Goal: Information Seeking & Learning: Learn about a topic

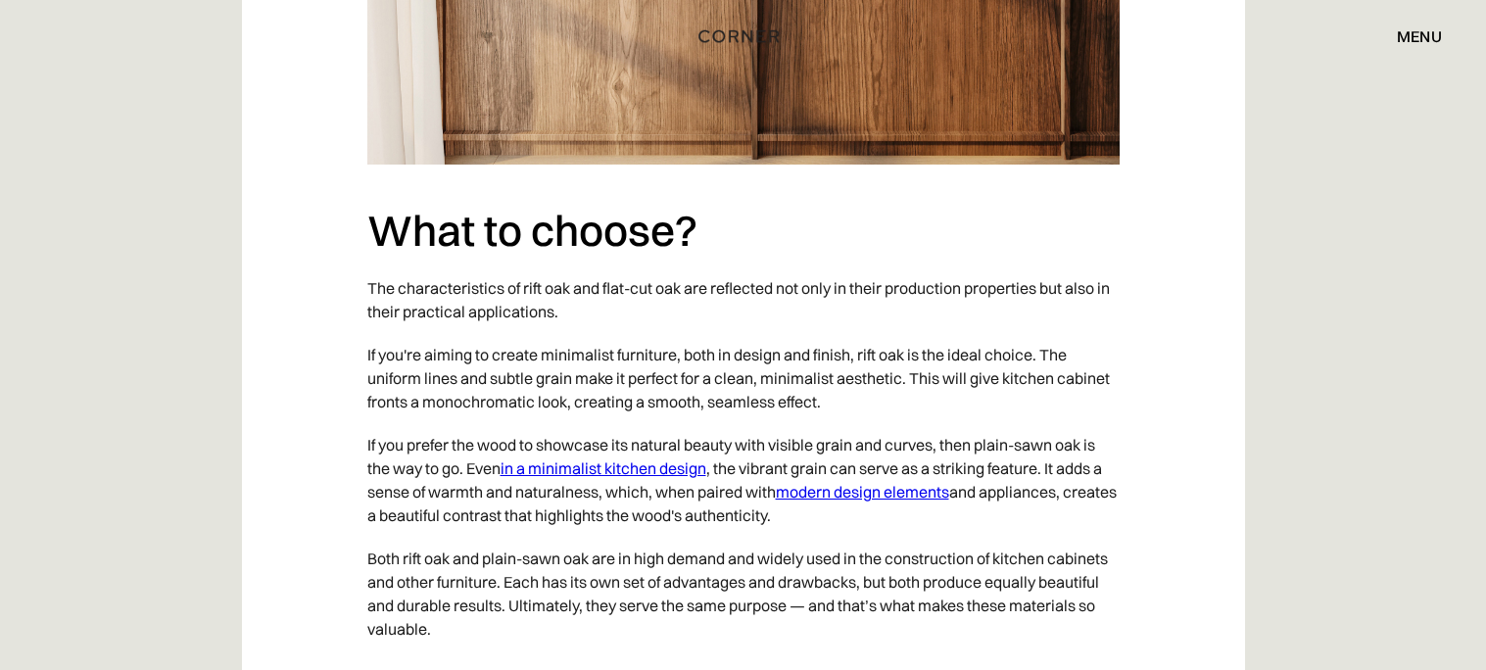
scroll to position [5988, 0]
click at [661, 457] on link "in a minimalist kitchen design" at bounding box center [603, 467] width 206 height 20
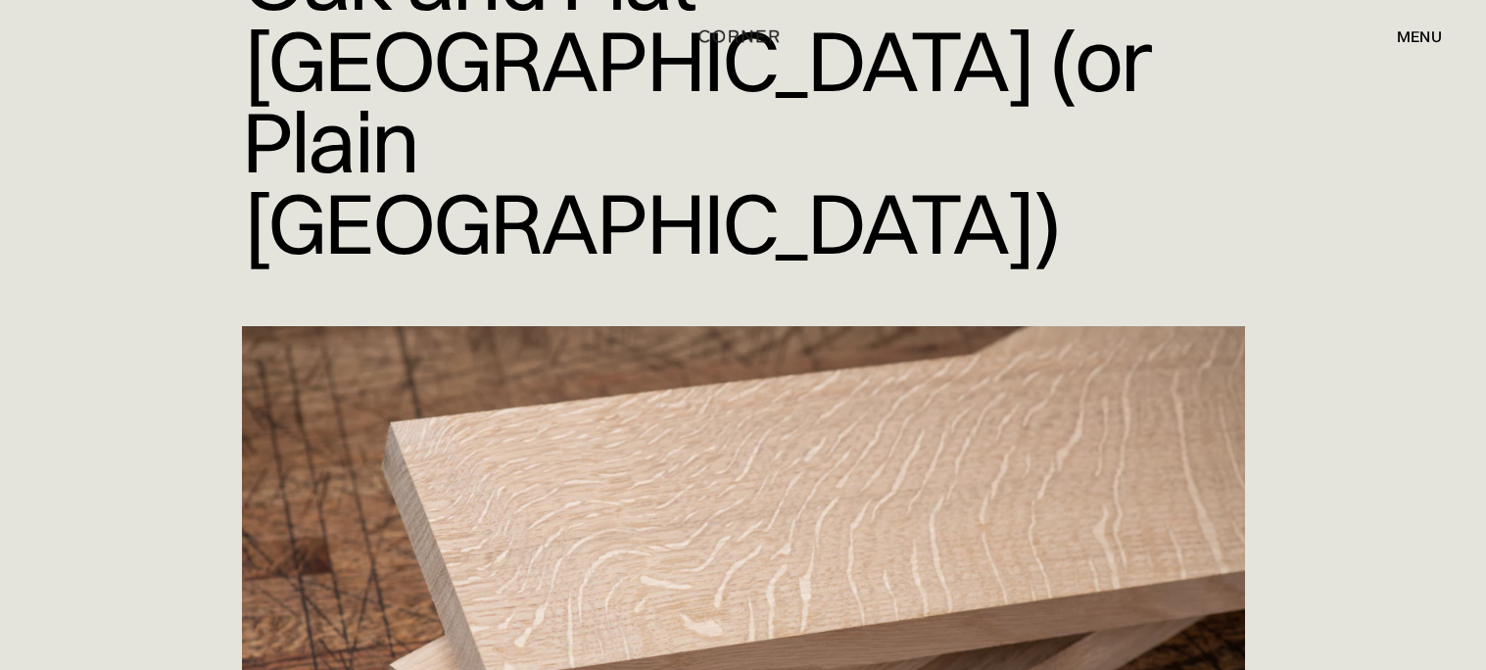
scroll to position [0, 0]
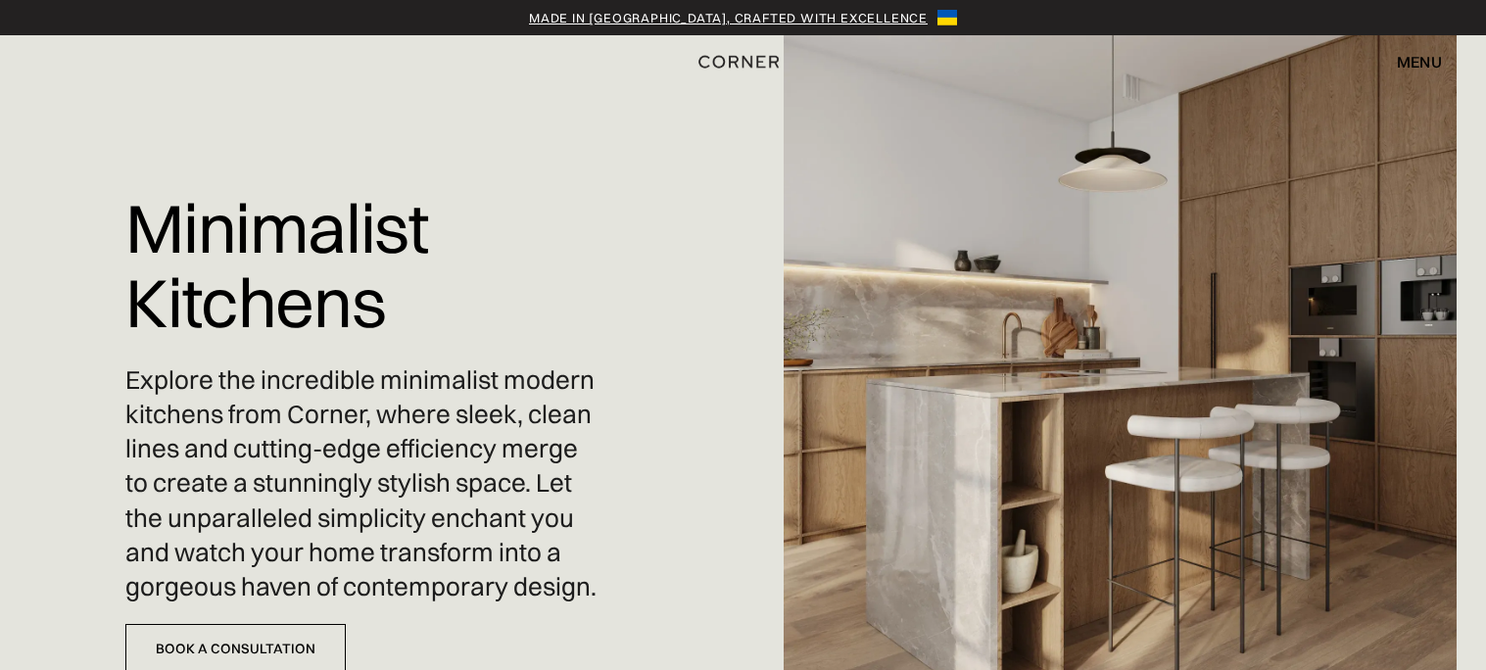
click at [1410, 68] on div "menu" at bounding box center [1419, 62] width 45 height 16
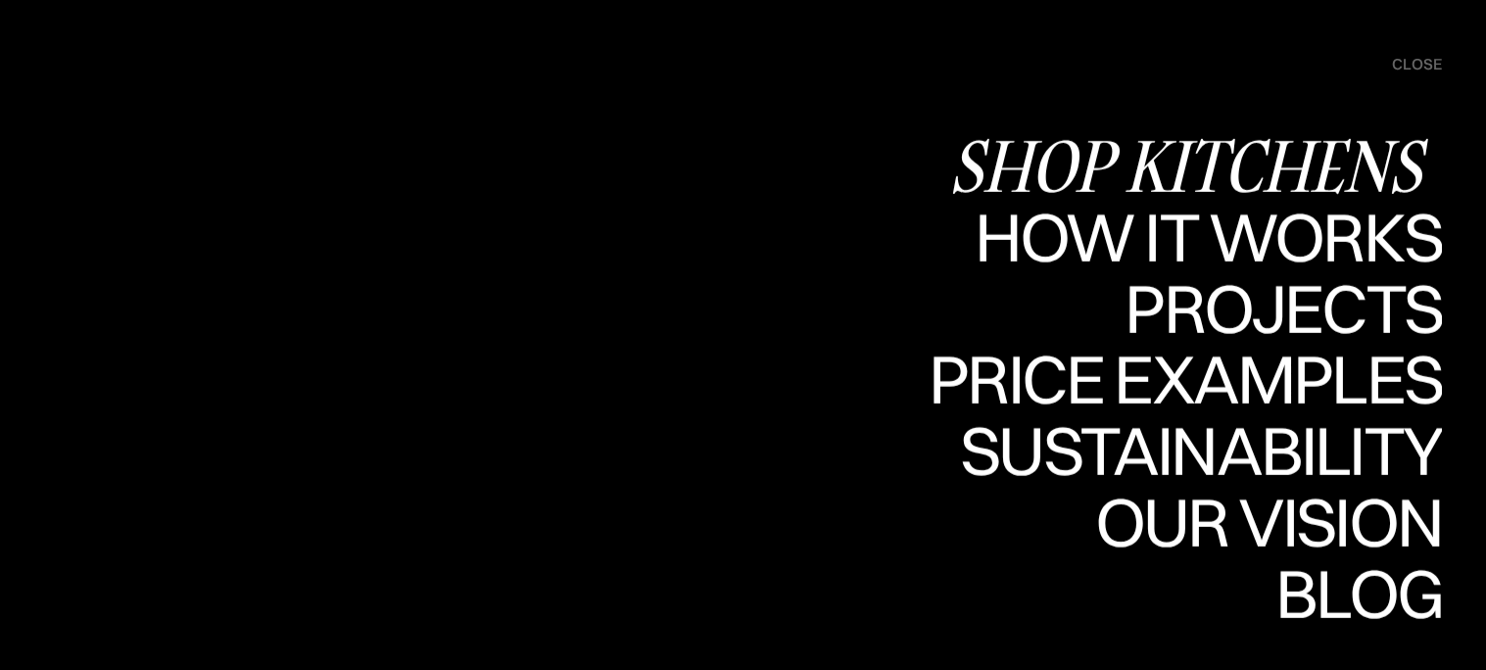
click at [1302, 164] on div "Shop Kitchens" at bounding box center [1195, 165] width 493 height 69
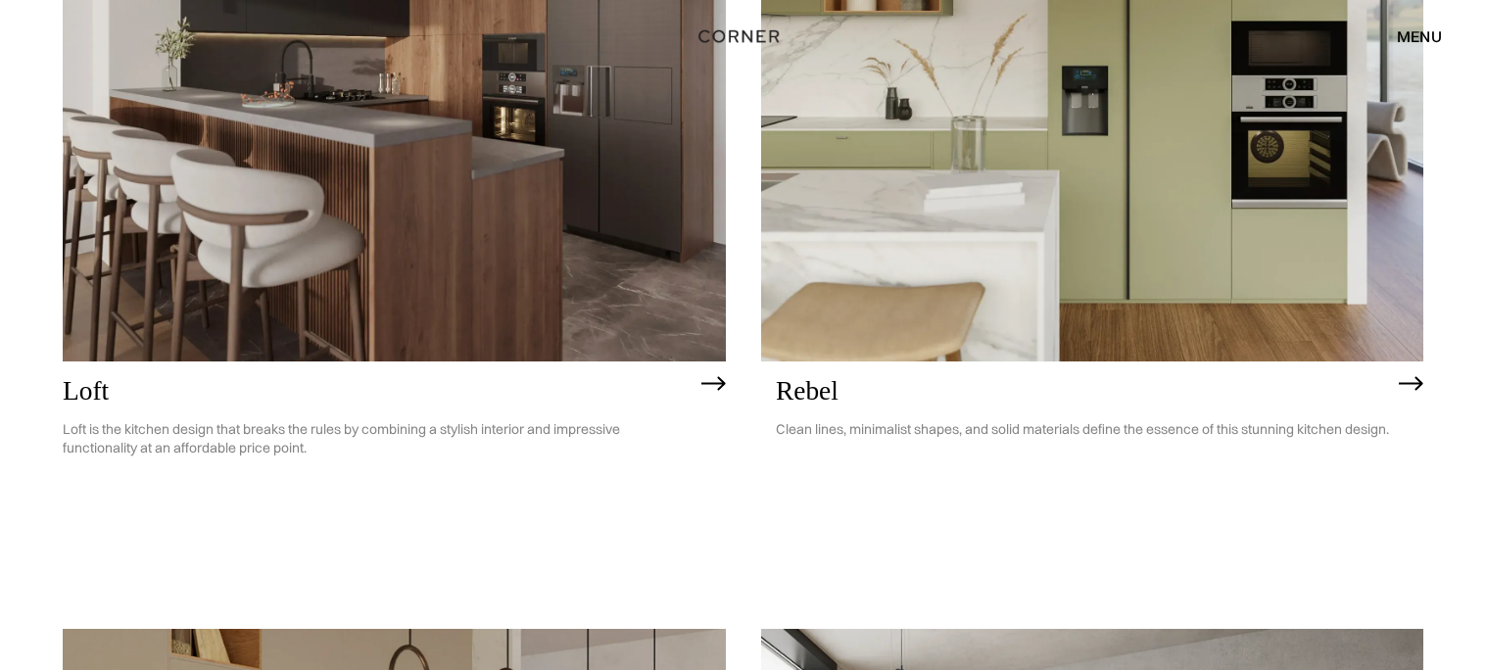
scroll to position [3715, 0]
